Goal: Task Accomplishment & Management: Manage account settings

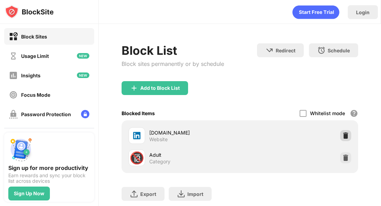
click at [344, 135] on img at bounding box center [345, 135] width 7 height 7
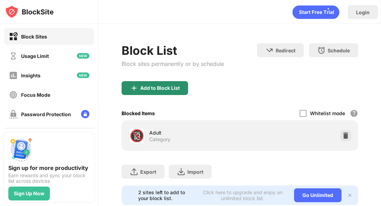
click at [173, 84] on div "Add to Block List" at bounding box center [155, 88] width 67 height 14
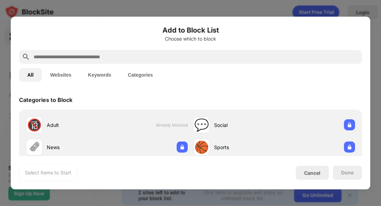
click at [185, 64] on div "All Websites Keywords Categories" at bounding box center [190, 75] width 343 height 22
click at [189, 53] on input "text" at bounding box center [196, 57] width 326 height 8
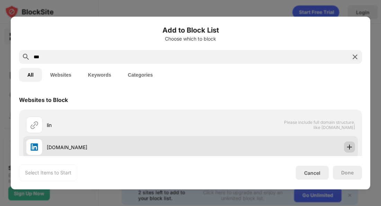
type input "***"
click at [350, 147] on img at bounding box center [349, 146] width 7 height 7
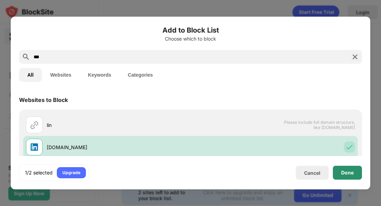
click at [348, 170] on div "Done" at bounding box center [347, 173] width 12 height 6
